Goal: Book appointment/travel/reservation

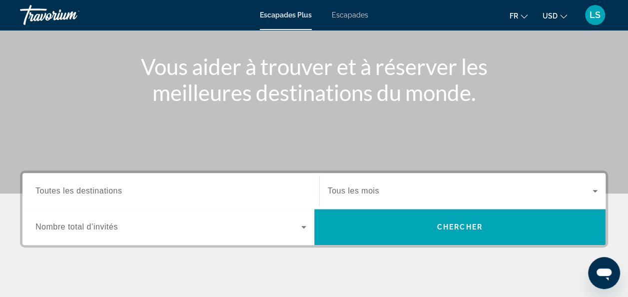
scroll to position [108, 0]
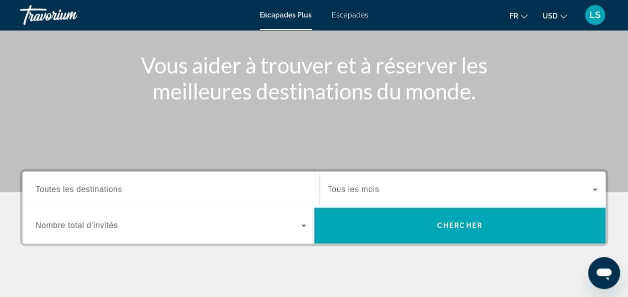
click at [166, 185] on input "Destination Toutes les destinations" at bounding box center [170, 190] width 271 height 12
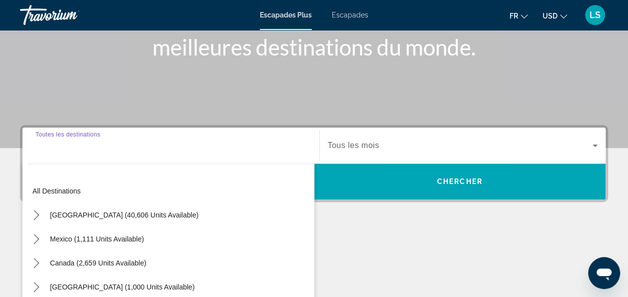
scroll to position [244, 0]
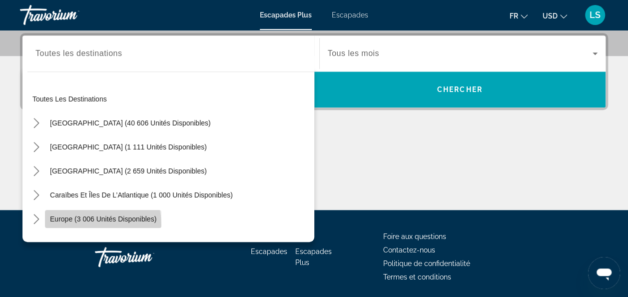
click at [76, 224] on span "Sélectionnez la destination : Europe (3 006 unités disponibles)" at bounding box center [103, 219] width 116 height 24
type input "**********"
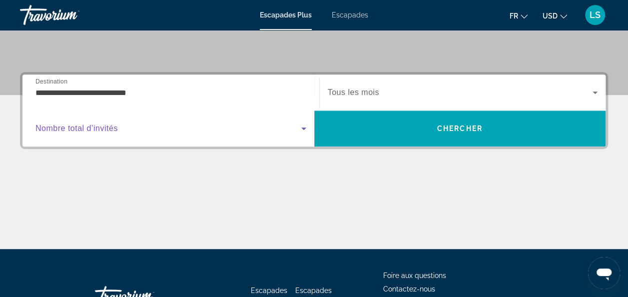
click at [191, 130] on span "Widget de recherche" at bounding box center [168, 128] width 266 height 12
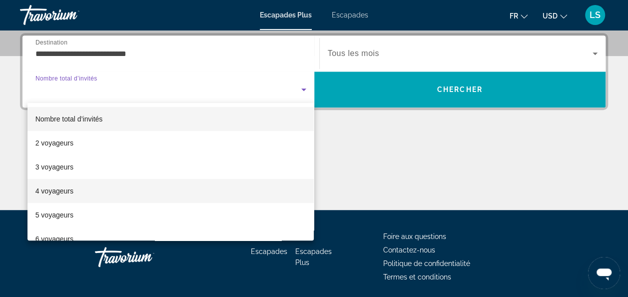
click at [156, 183] on mat-option "4 voyageurs" at bounding box center [170, 191] width 287 height 24
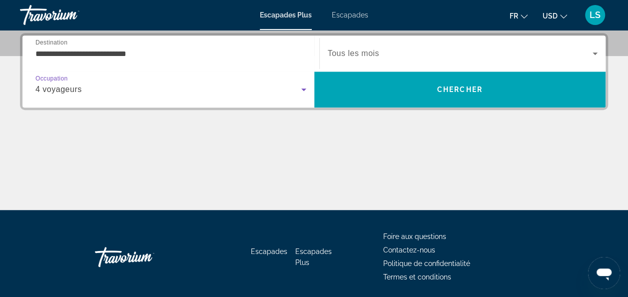
click at [385, 58] on span "Widget de recherche" at bounding box center [460, 53] width 265 height 12
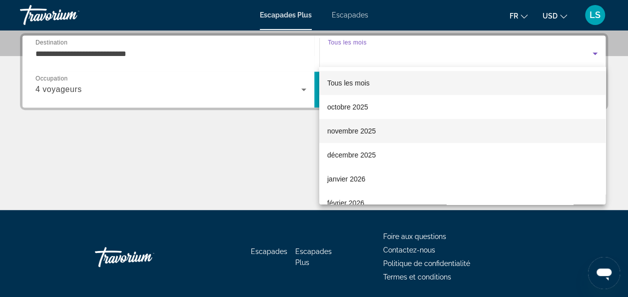
click at [367, 126] on span "novembre 2025" at bounding box center [351, 131] width 48 height 12
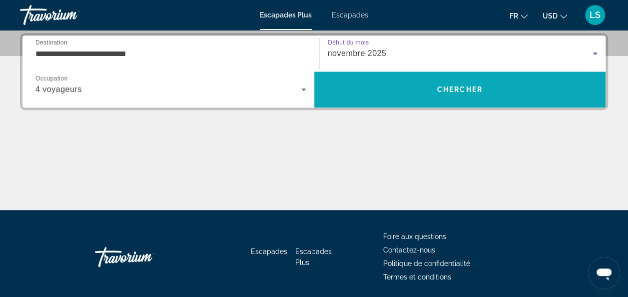
click at [375, 90] on span "Rechercher" at bounding box center [460, 89] width 292 height 24
